Goal: Obtain resource: Download file/media

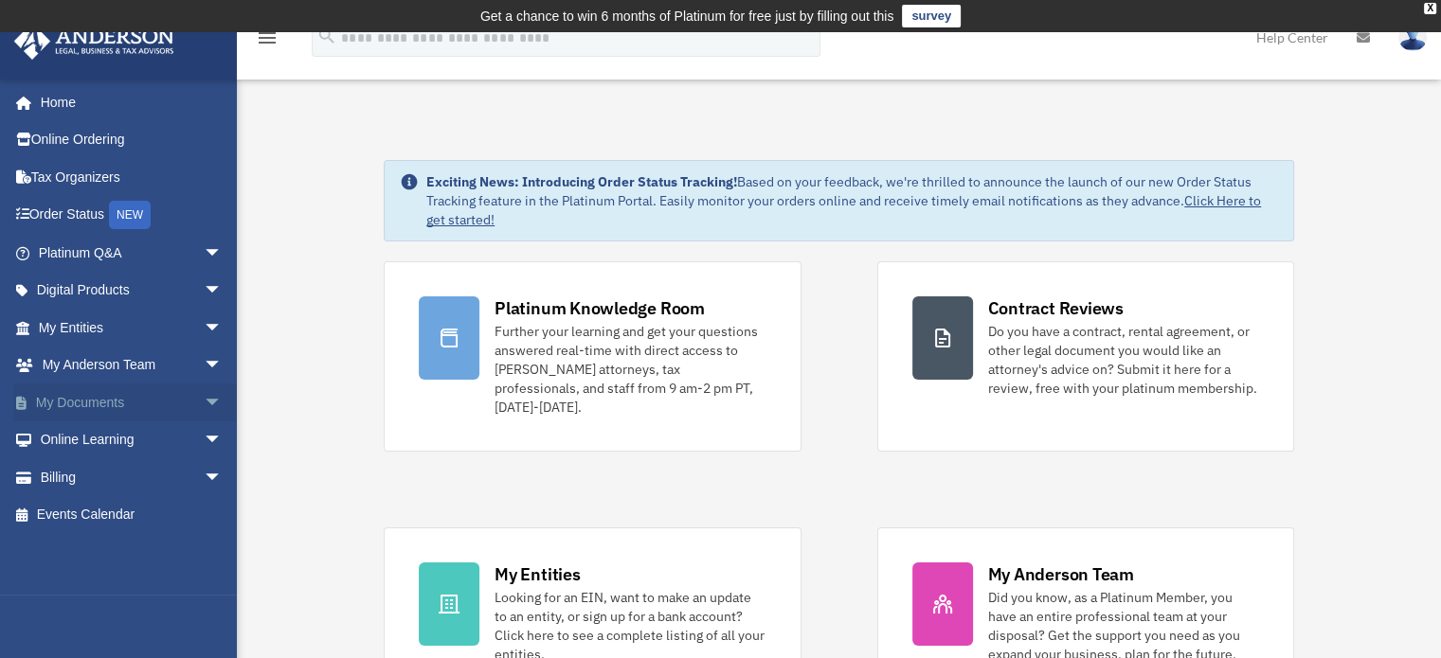
click at [204, 400] on span "arrow_drop_down" at bounding box center [223, 403] width 38 height 39
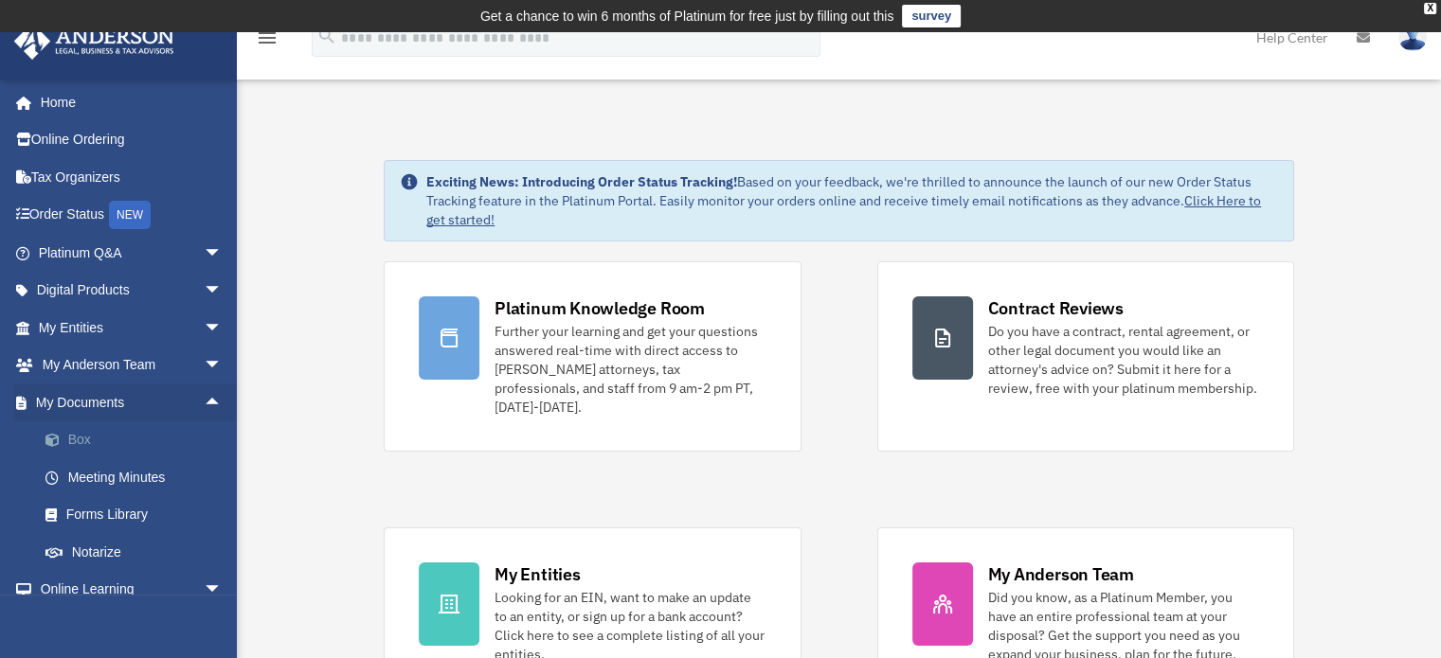
click at [78, 438] on link "Box" at bounding box center [139, 441] width 225 height 38
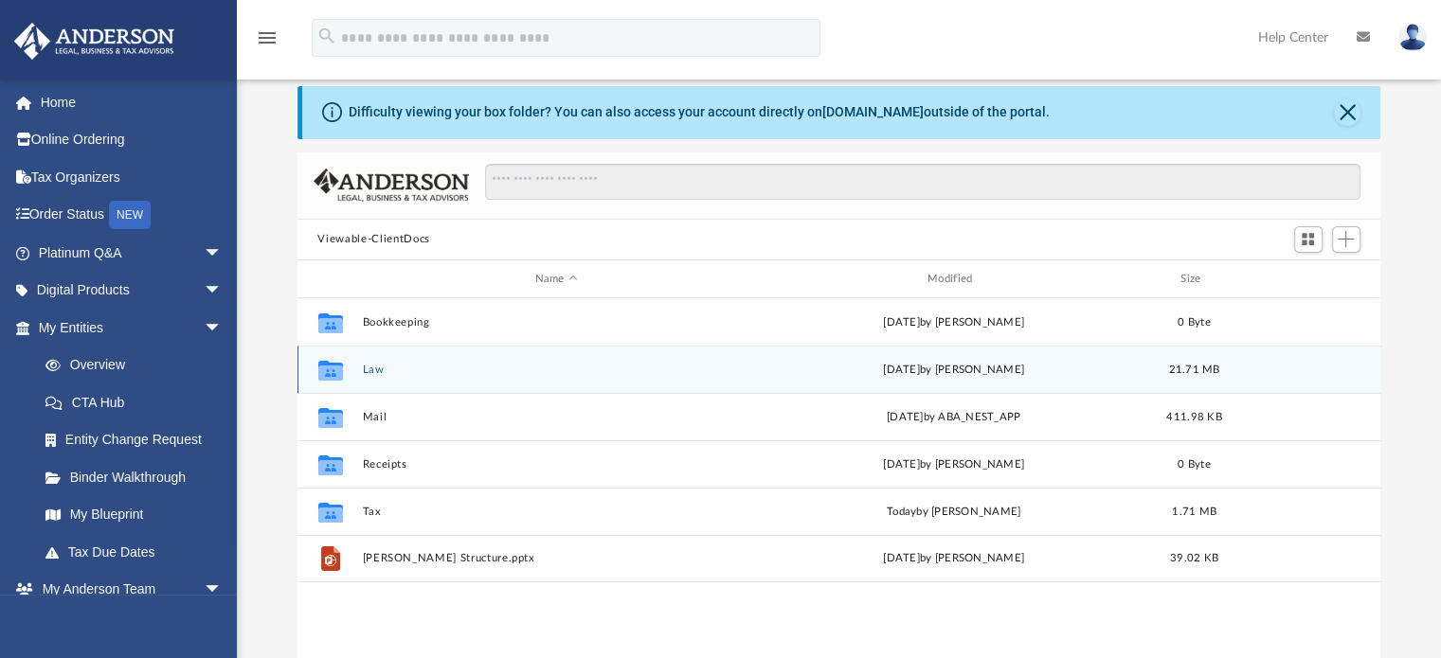
scroll to position [95, 0]
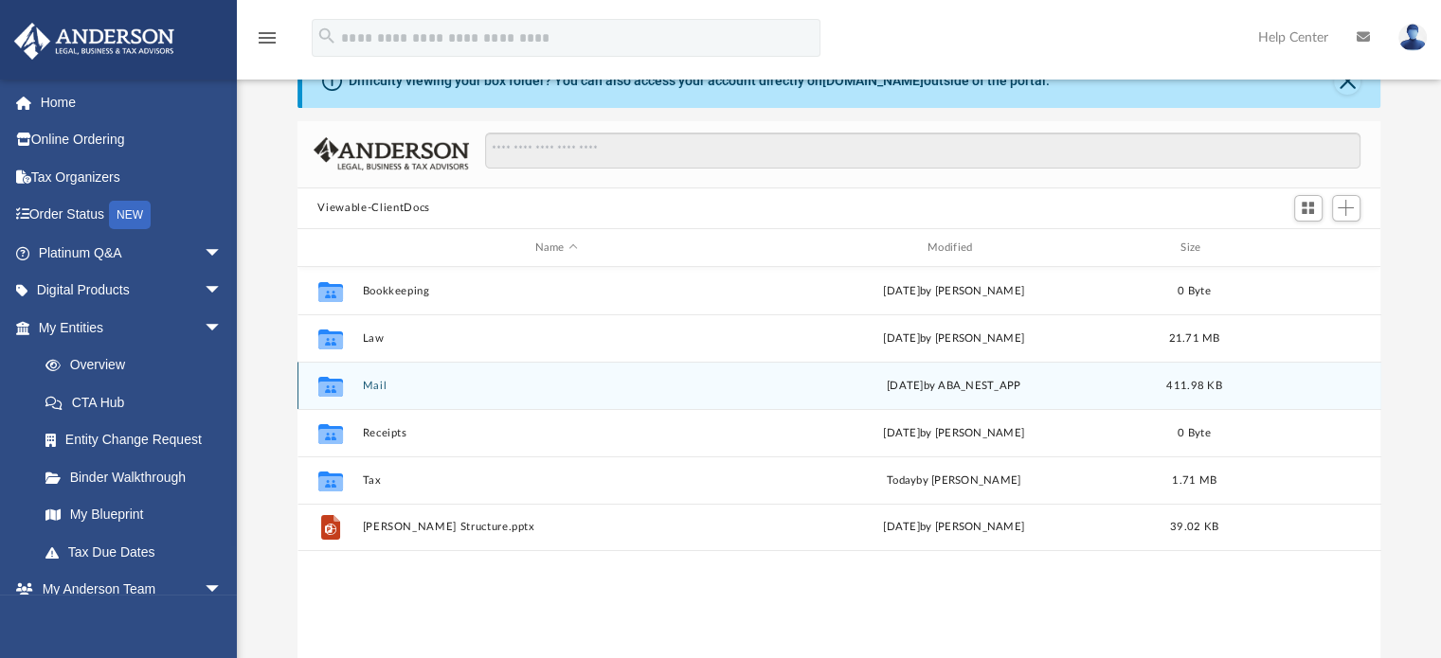
click at [374, 386] on button "Mail" at bounding box center [556, 386] width 388 height 12
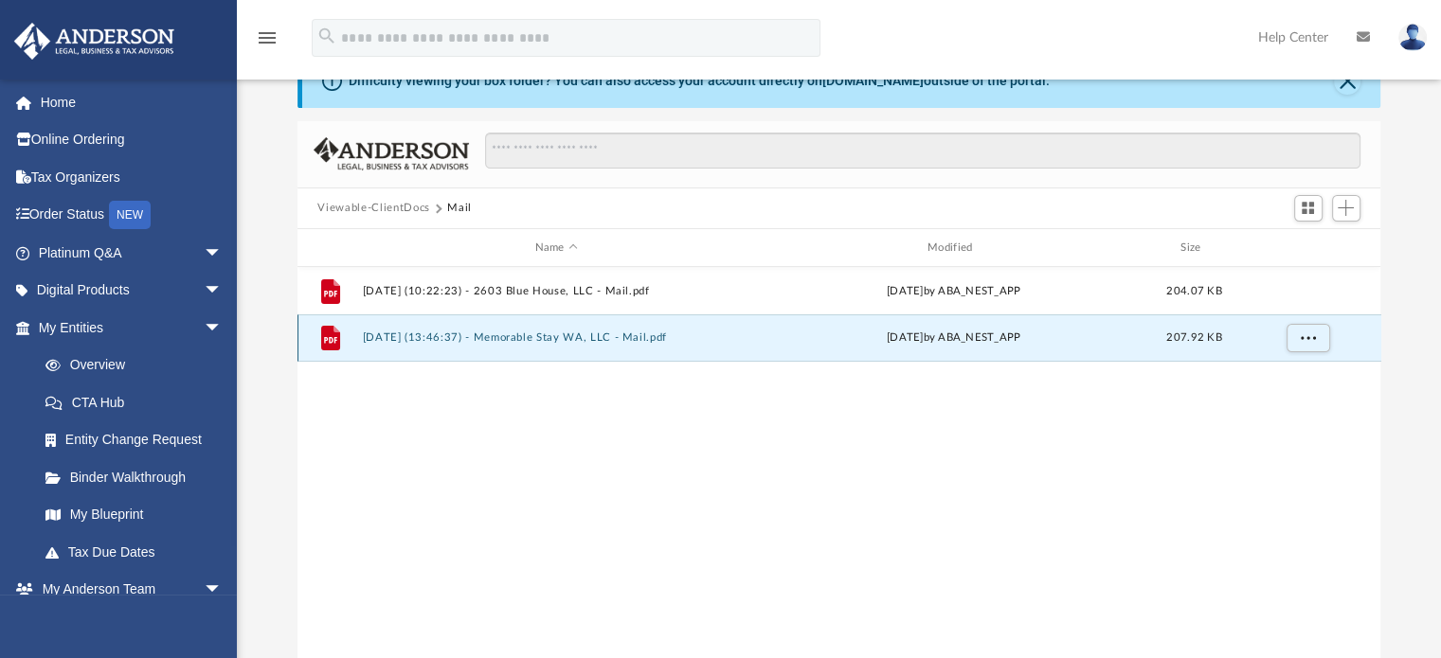
click at [561, 338] on button "[DATE] (13:46:37) - Memorable Stay WA, LLC - Mail.pdf" at bounding box center [556, 338] width 388 height 12
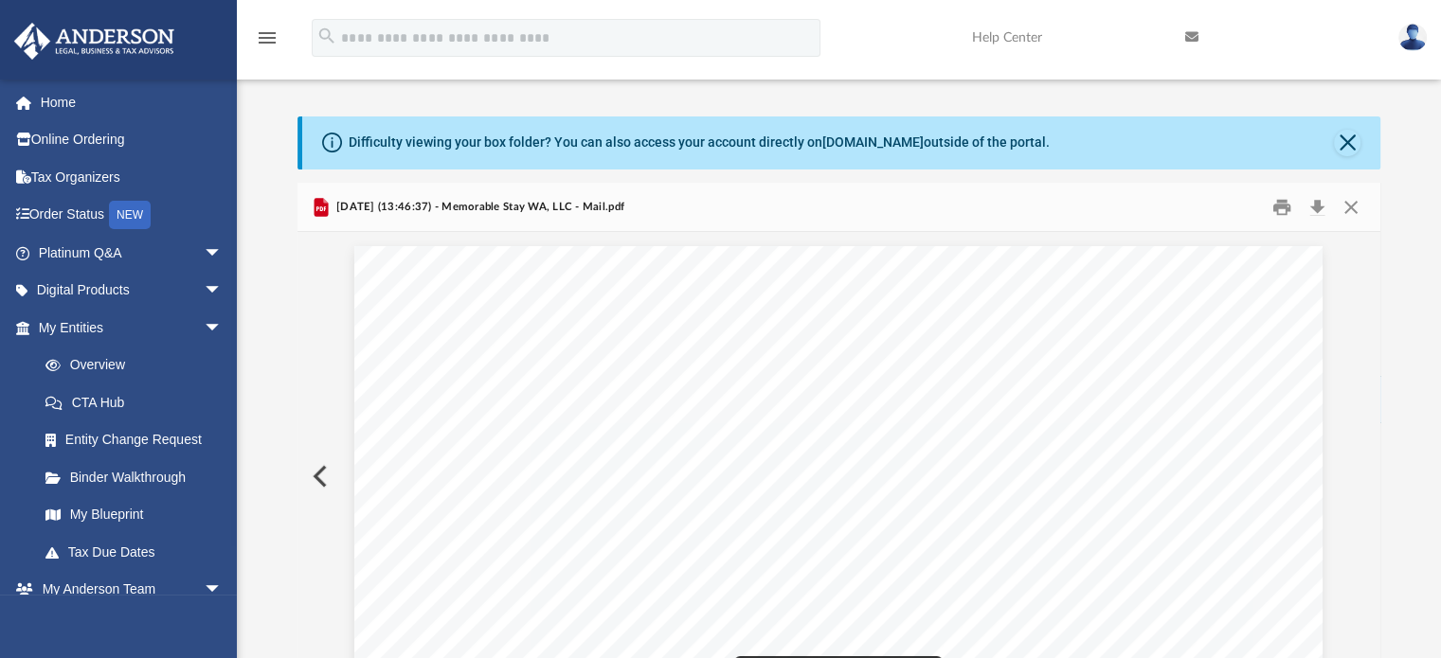
scroll to position [0, 0]
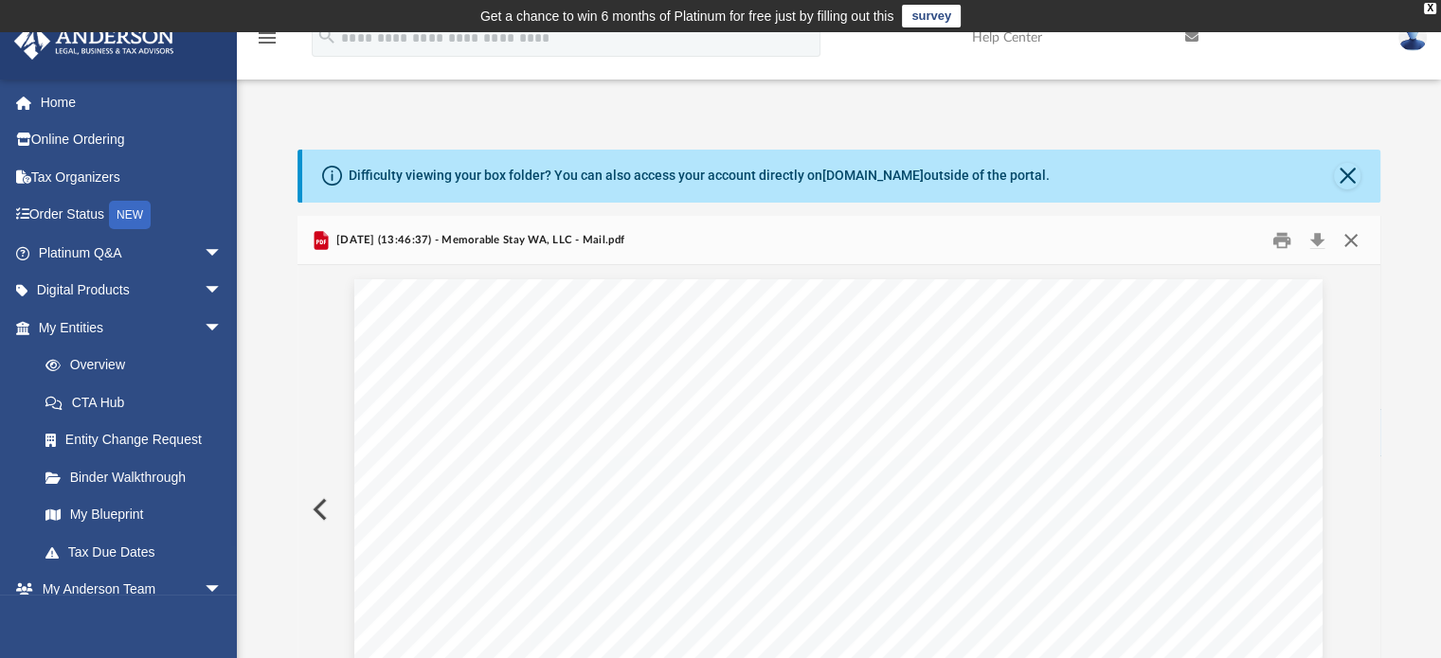
click at [1349, 244] on button "Close" at bounding box center [1351, 239] width 34 height 29
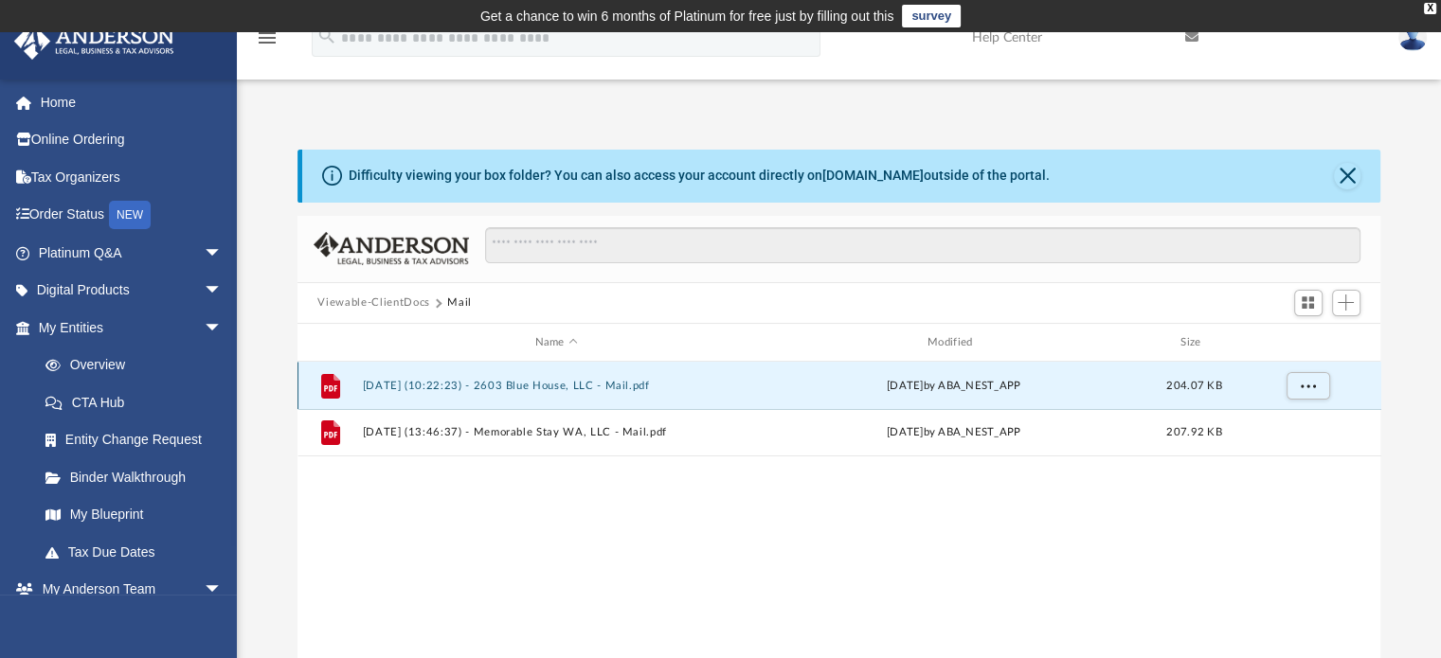
click at [547, 386] on button "[DATE] (10:22:23) - 2603 Blue House, LLC - Mail.pdf" at bounding box center [556, 386] width 388 height 12
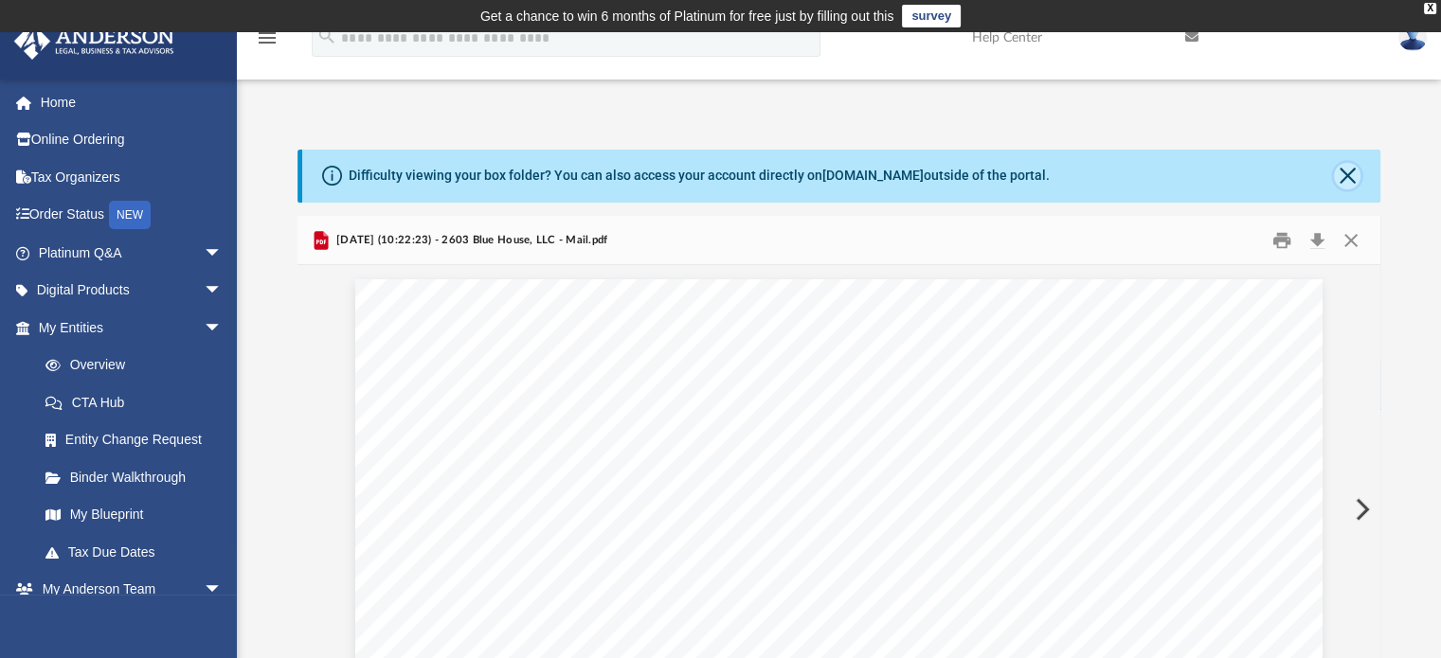
click at [1345, 171] on button "Close" at bounding box center [1347, 176] width 27 height 27
